Goal: Navigation & Orientation: Understand site structure

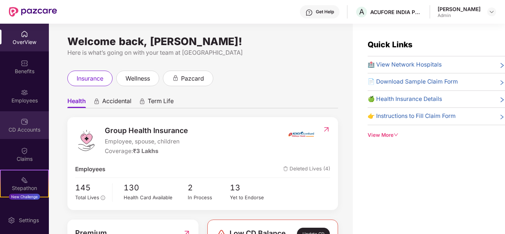
click at [25, 121] on img at bounding box center [24, 121] width 7 height 7
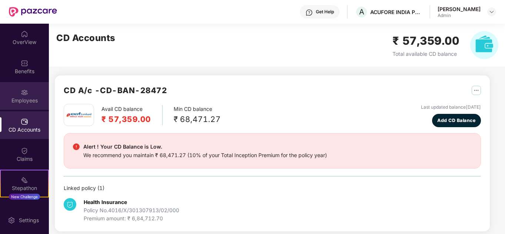
click at [26, 97] on div "Employees" at bounding box center [24, 100] width 49 height 7
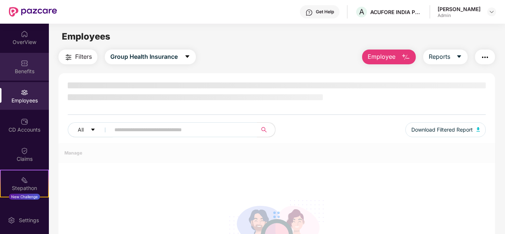
click at [19, 56] on div "Benefits" at bounding box center [24, 67] width 49 height 28
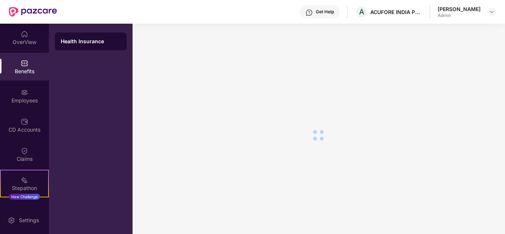
click at [28, 32] on div "OverView" at bounding box center [24, 38] width 49 height 28
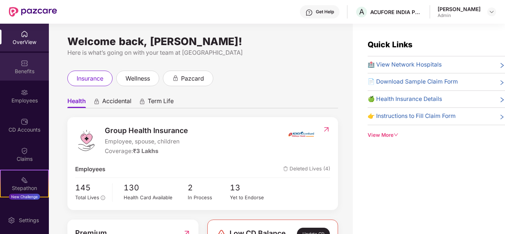
click at [30, 72] on div "Benefits" at bounding box center [24, 71] width 49 height 7
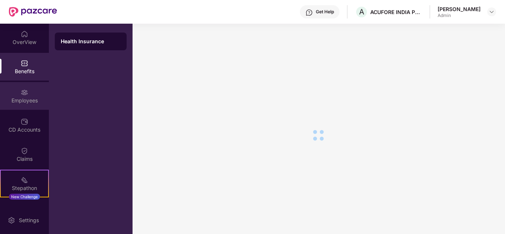
click at [24, 97] on div "Employees" at bounding box center [24, 100] width 49 height 7
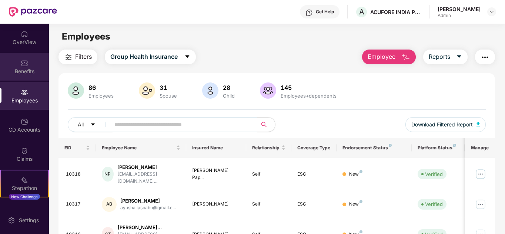
click at [25, 63] on img at bounding box center [24, 63] width 7 height 7
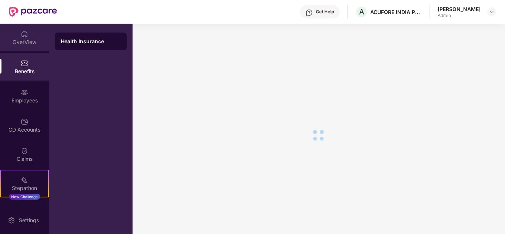
click at [28, 40] on div "OverView" at bounding box center [24, 42] width 49 height 7
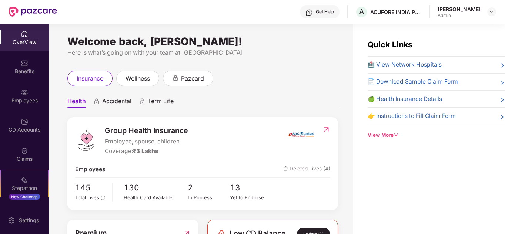
click at [430, 154] on div "Quick Links 🏥 View Network Hospitals 📄 Download Sample Claim Form 🍏 Health Insu…" at bounding box center [429, 141] width 152 height 234
